Goal: Go to known website: Access a specific website the user already knows

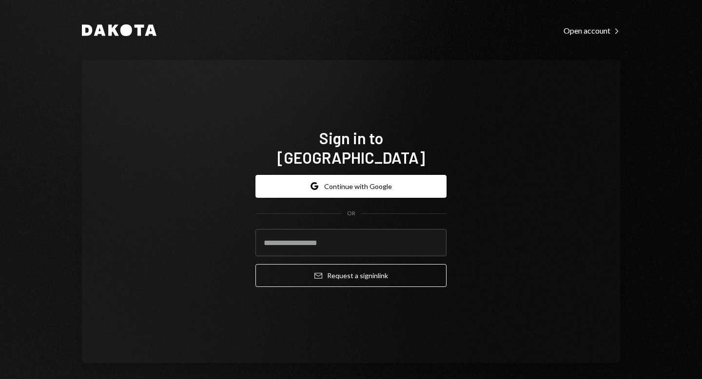
click at [302, 167] on div "Google Continue with Google OR Email Request a sign in link" at bounding box center [350, 231] width 191 height 128
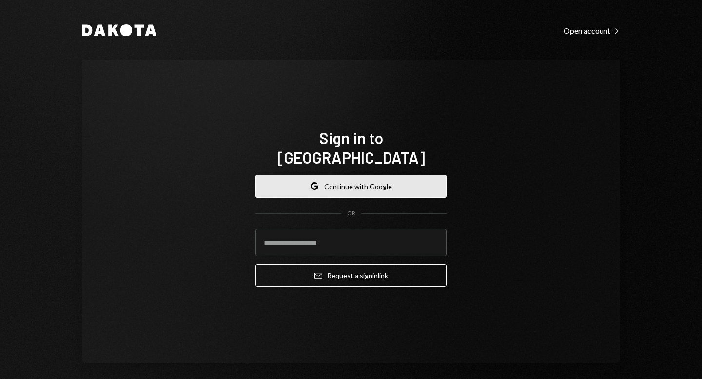
click at [308, 180] on button "Google Continue with Google" at bounding box center [350, 186] width 191 height 23
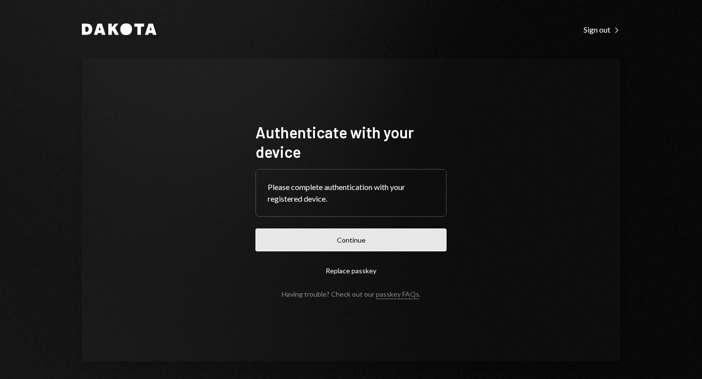
click at [329, 239] on button "Continue" at bounding box center [350, 240] width 191 height 23
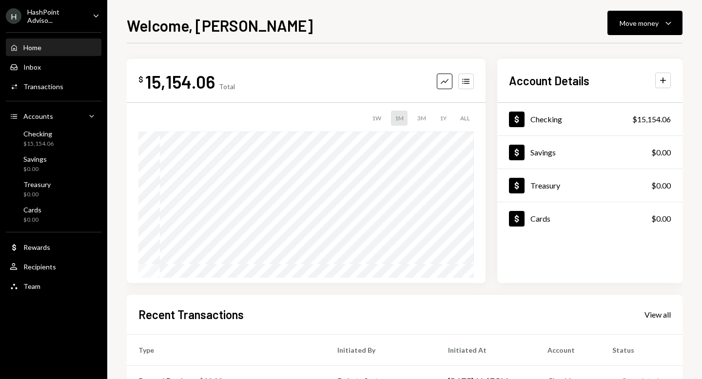
click at [69, 14] on div "HashPoint Adviso..." at bounding box center [56, 16] width 58 height 17
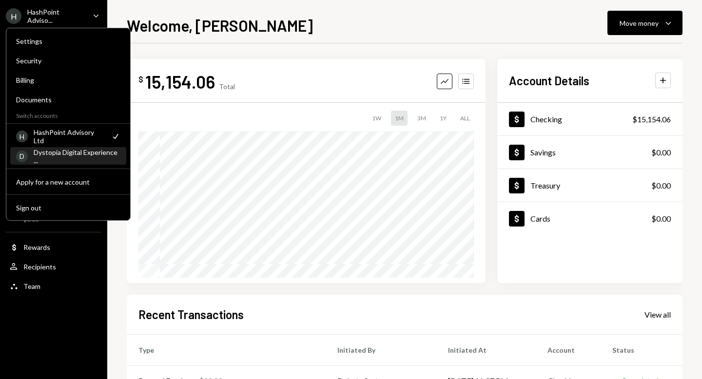
click at [78, 153] on div "Dystopia Digital Experience ..." at bounding box center [77, 156] width 87 height 17
